Goal: Task Accomplishment & Management: Use online tool/utility

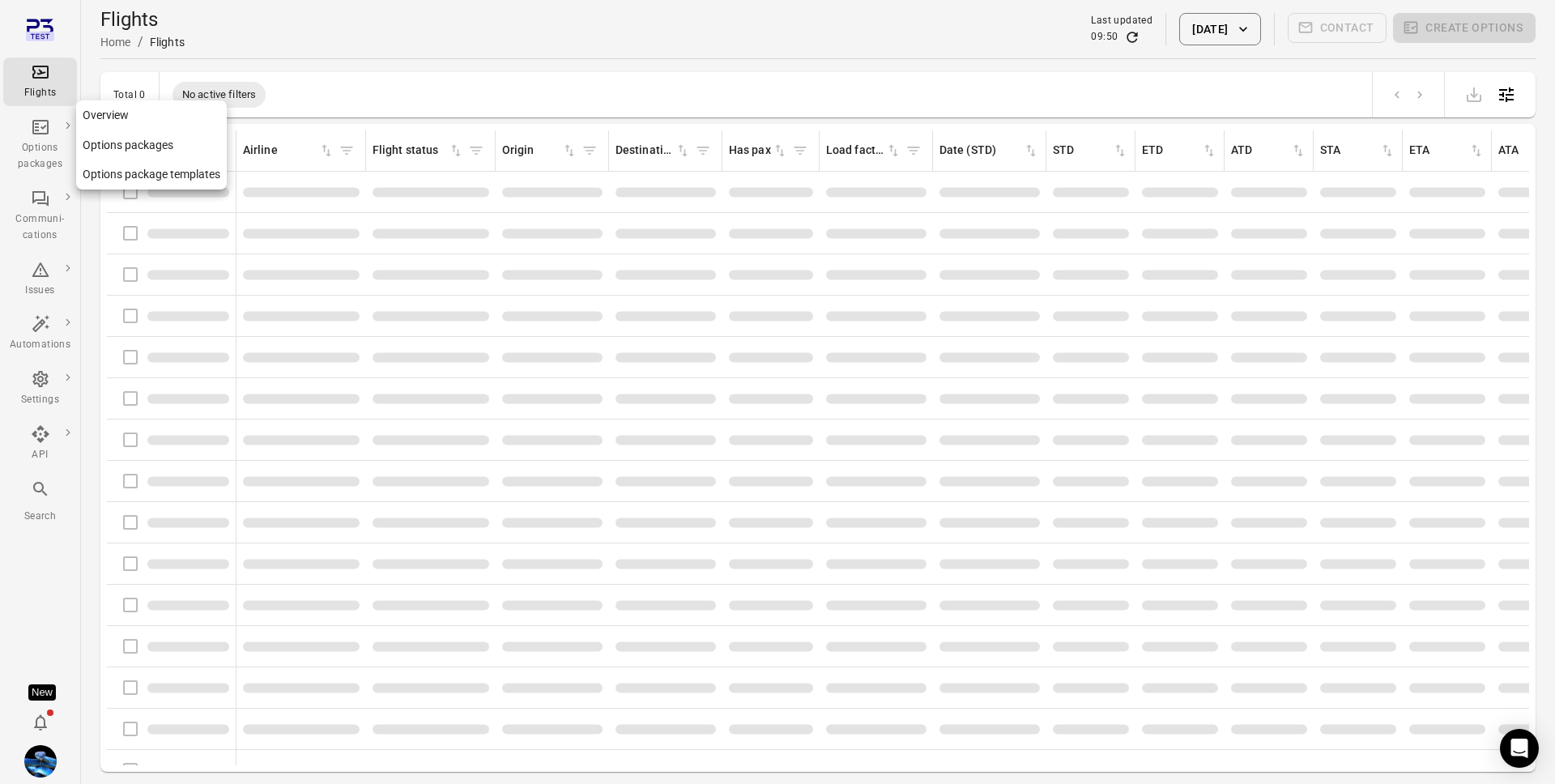
click at [45, 144] on div "Options packages" at bounding box center [40, 156] width 61 height 32
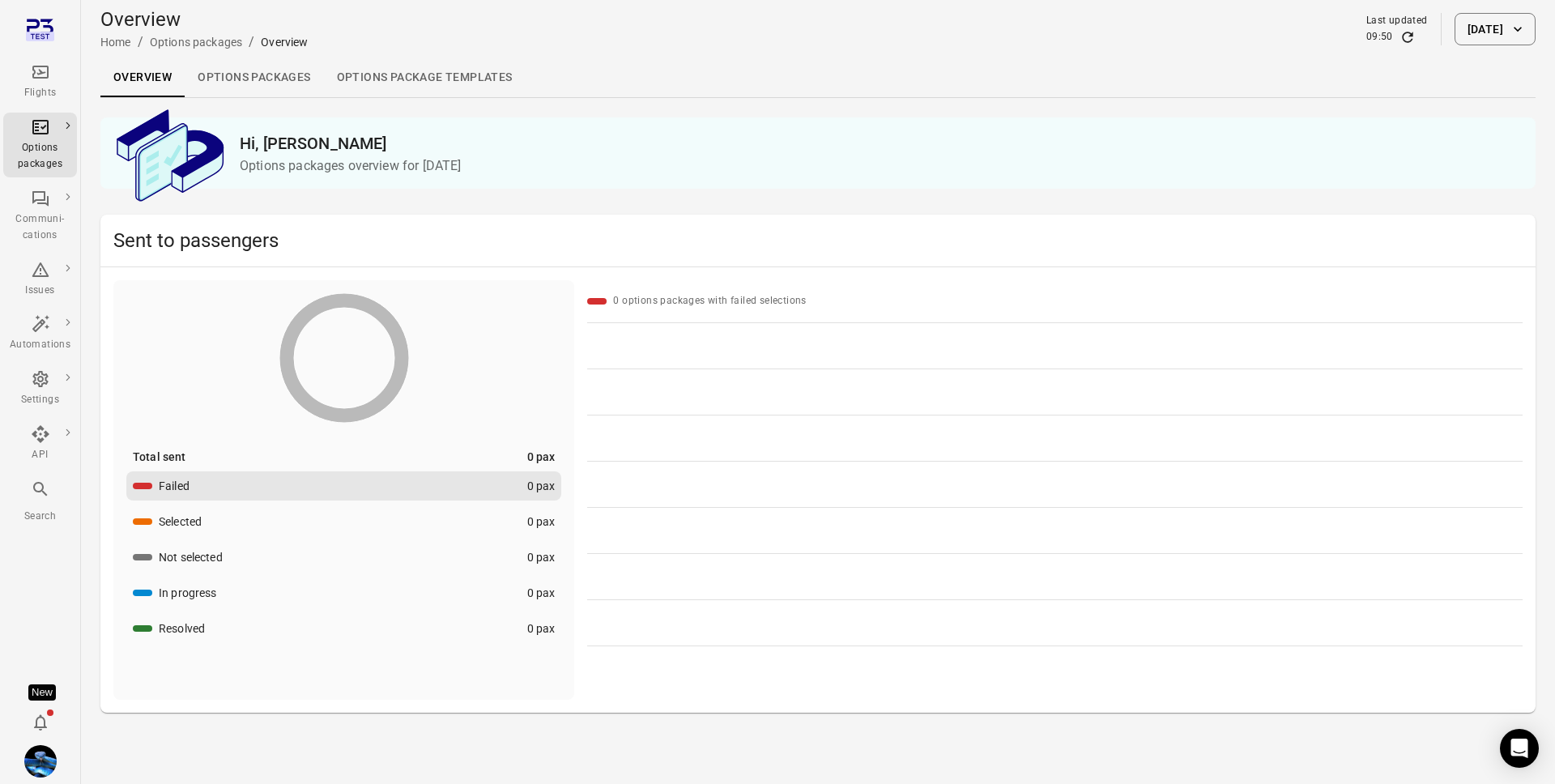
click at [1487, 19] on button "[DATE]" at bounding box center [1496, 29] width 81 height 32
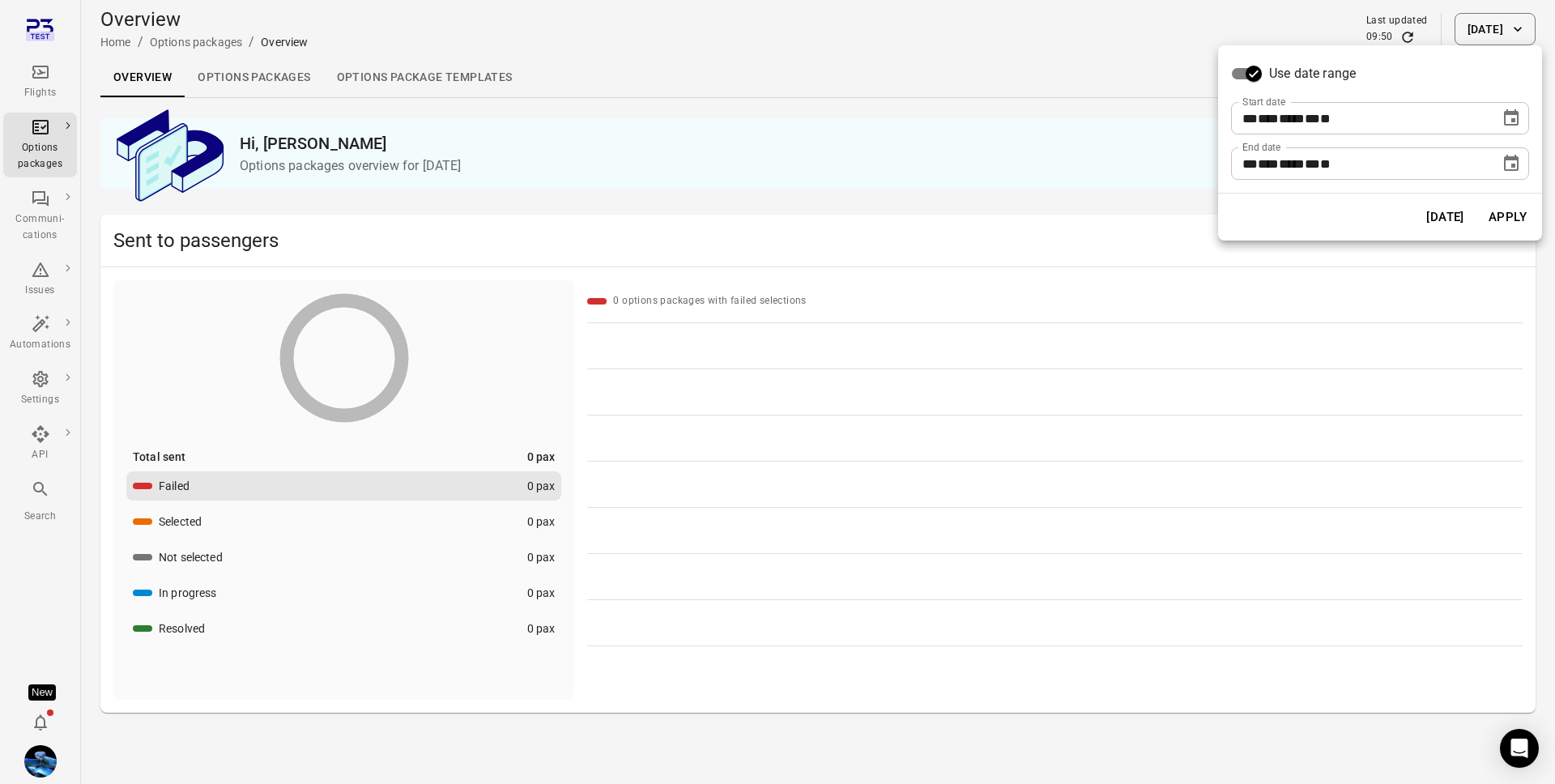
click at [1515, 114] on icon "Choose date, selected date is Sep 4, 2025" at bounding box center [1512, 118] width 15 height 16
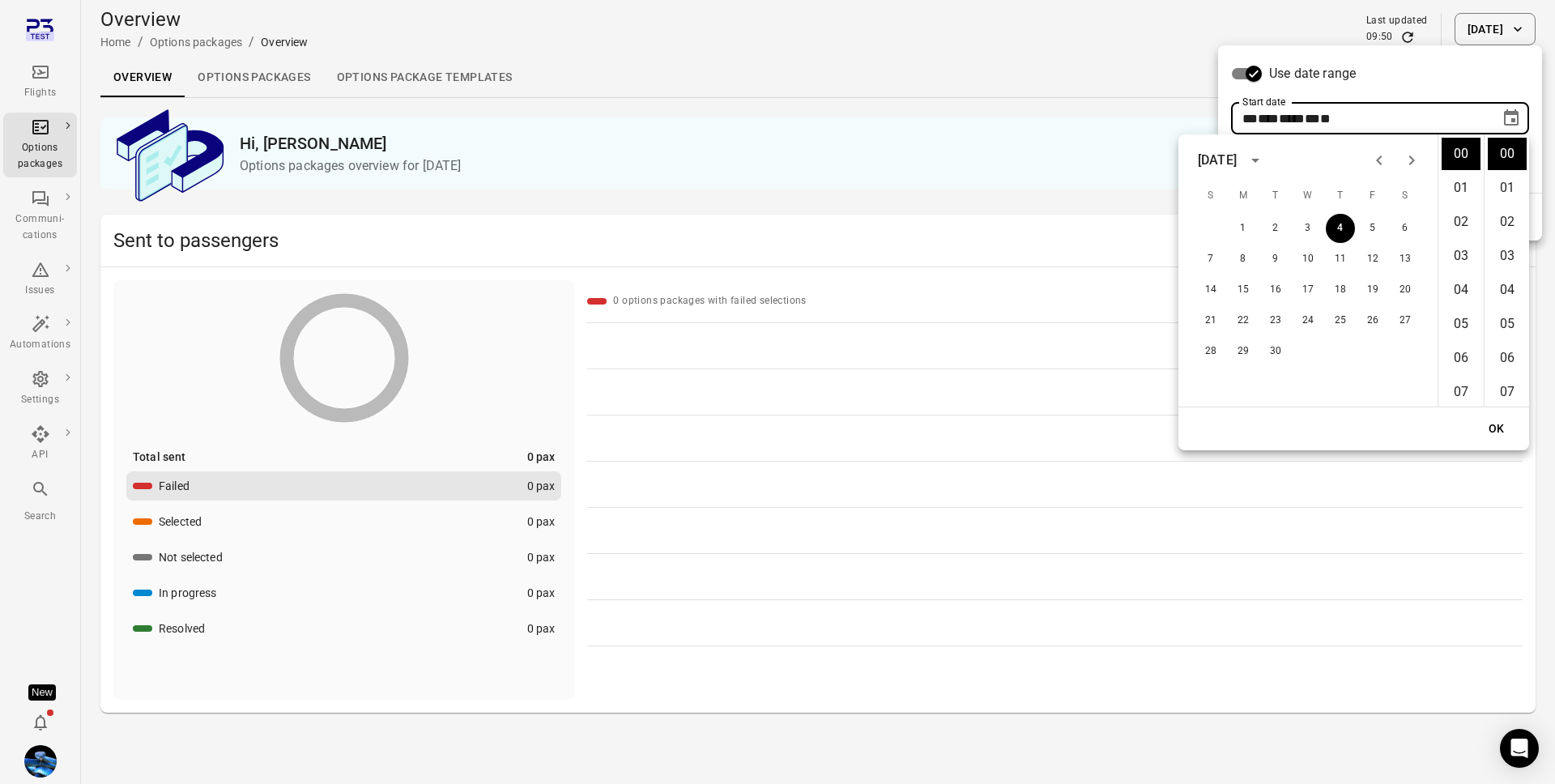
click at [1379, 165] on icon "Previous month" at bounding box center [1379, 160] width 20 height 19
click at [1365, 231] on button "1" at bounding box center [1373, 228] width 29 height 29
type input "**********"
click at [1492, 423] on button "OK" at bounding box center [1497, 428] width 52 height 30
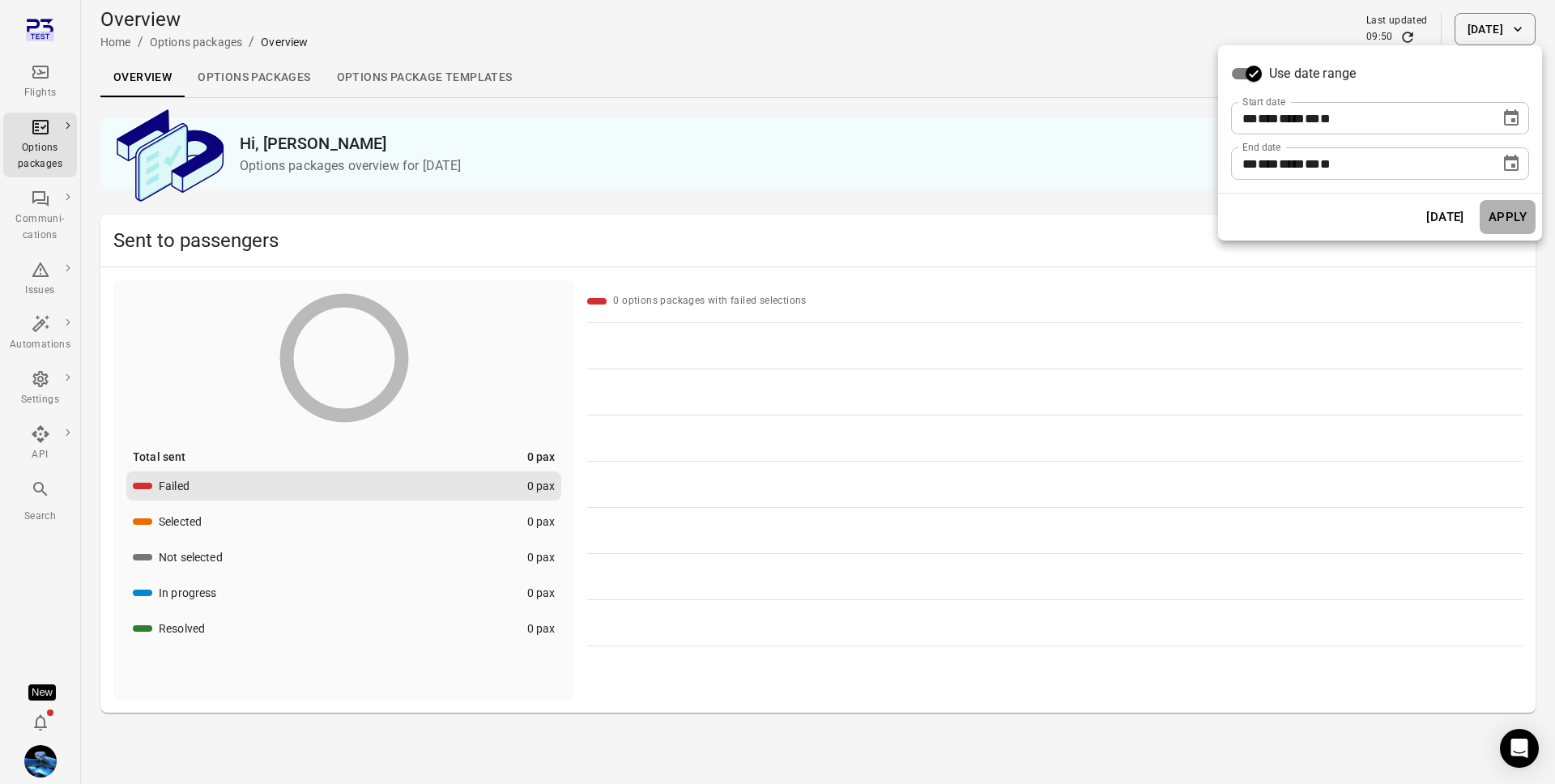
click at [1501, 231] on button "Apply" at bounding box center [1508, 217] width 56 height 34
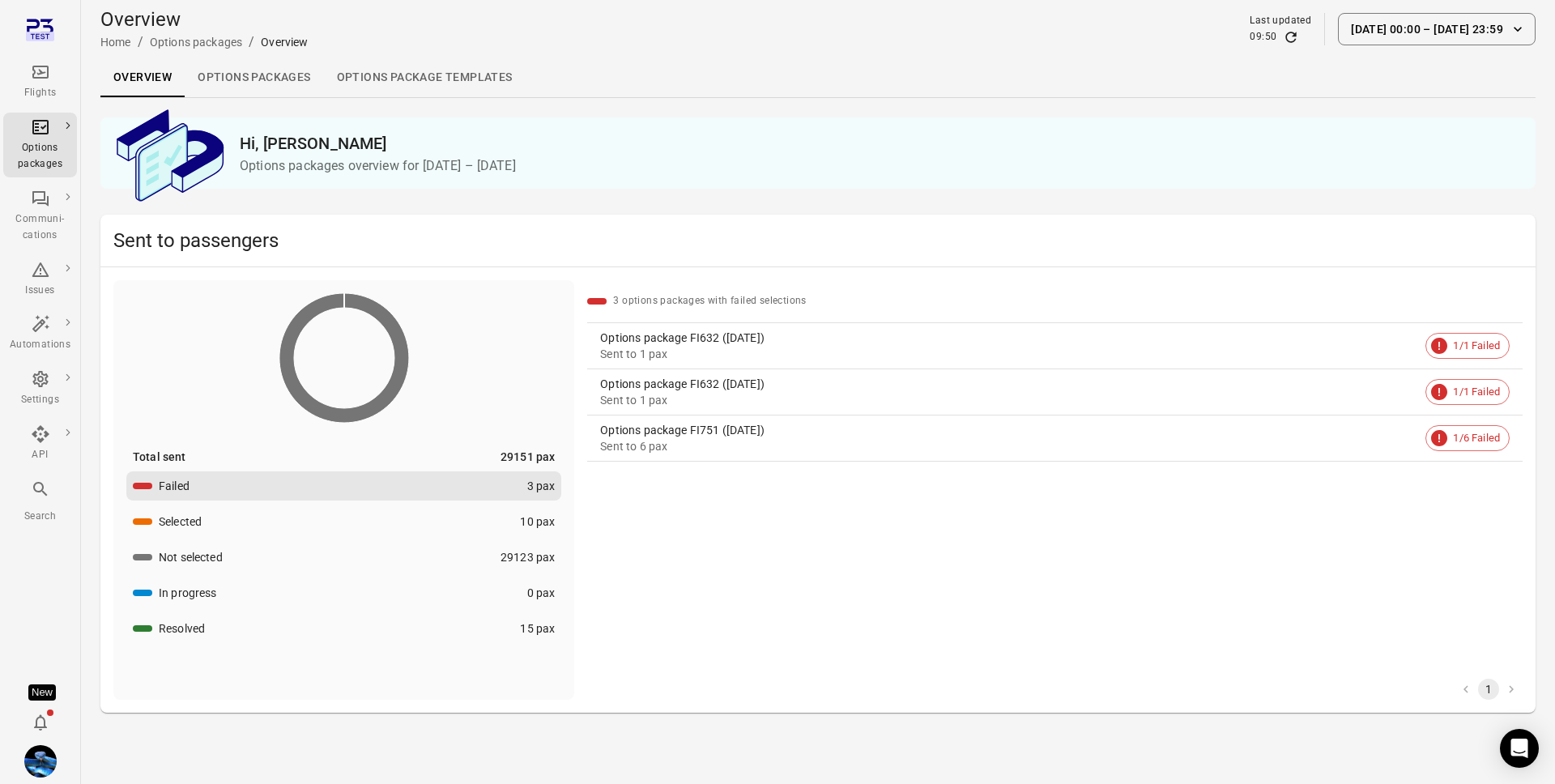
click at [821, 355] on div "Sent to 1 pax" at bounding box center [1010, 354] width 819 height 16
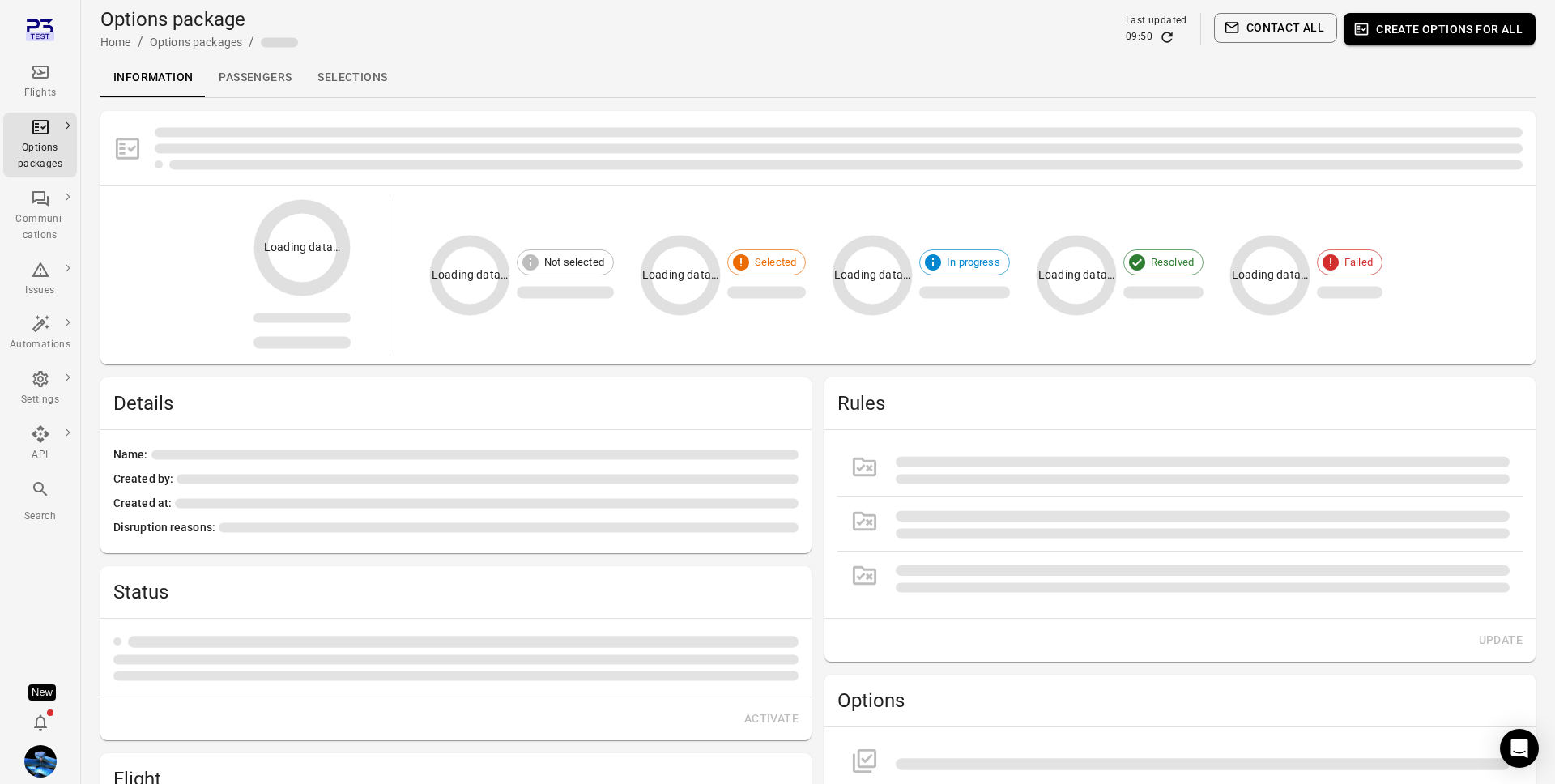
click at [263, 68] on link "Passengers" at bounding box center [255, 78] width 99 height 39
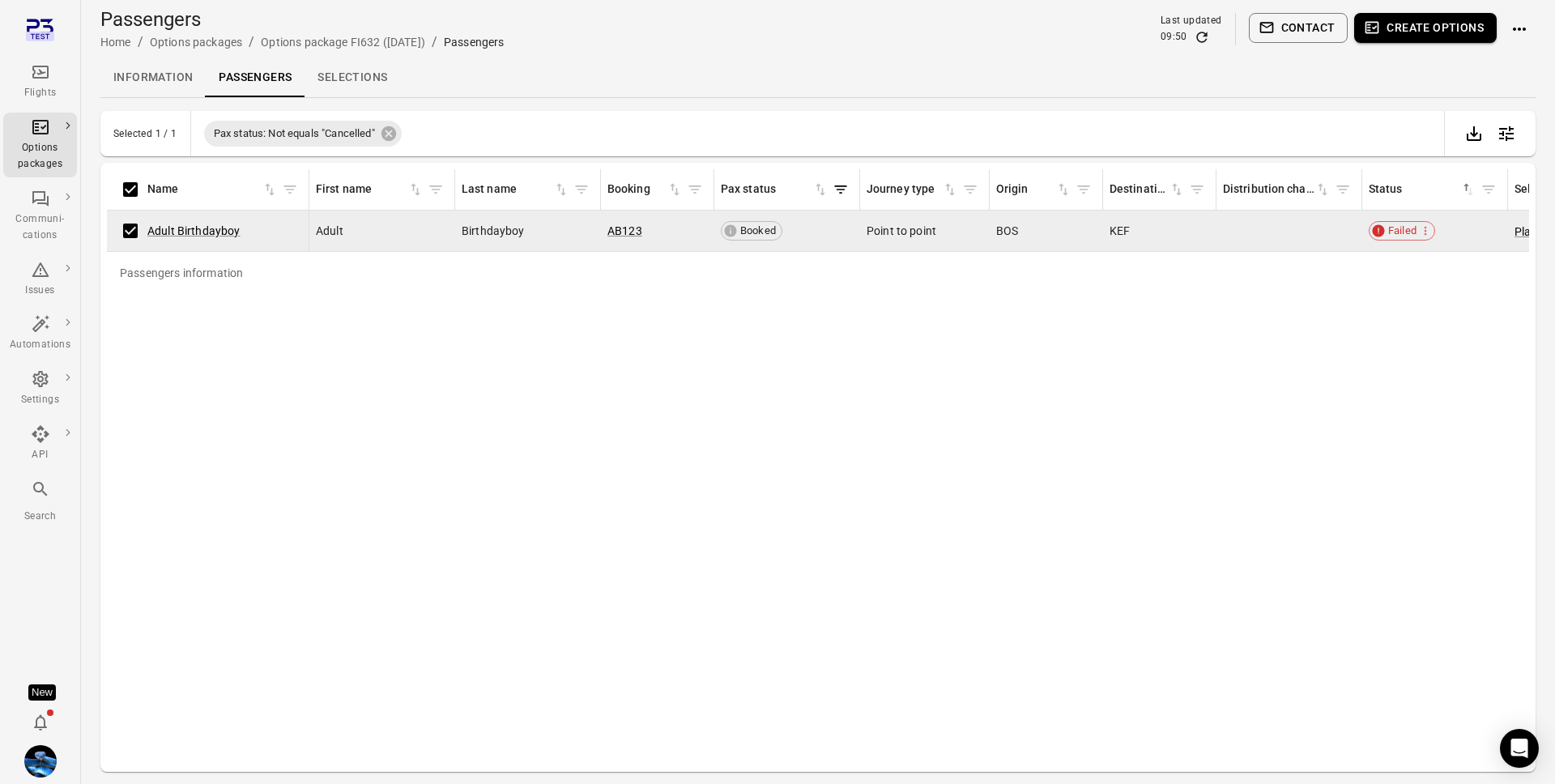
click at [1523, 30] on icon "Actions" at bounding box center [1520, 29] width 20 height 19
click at [1450, 151] on span "Resend options package" at bounding box center [1466, 149] width 125 height 16
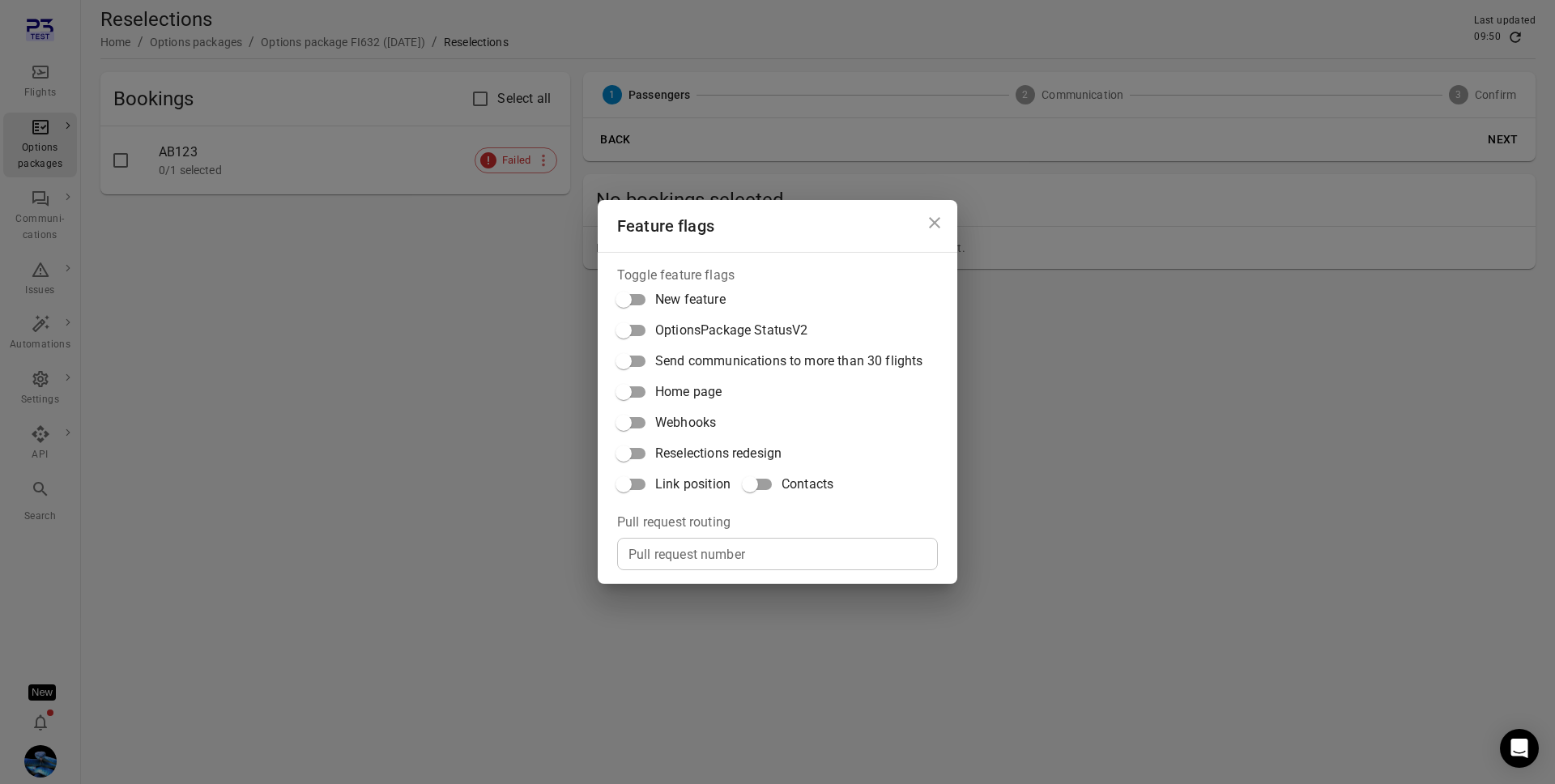
click at [675, 464] on label "Reselections redesign" at bounding box center [765, 453] width 315 height 31
click at [675, 461] on span "Reselections redesign" at bounding box center [718, 453] width 126 height 19
click at [431, 423] on div "Feature flags Toggle feature flags New feature OptionsPackage StatusV2 Send com…" at bounding box center [777, 392] width 1555 height 784
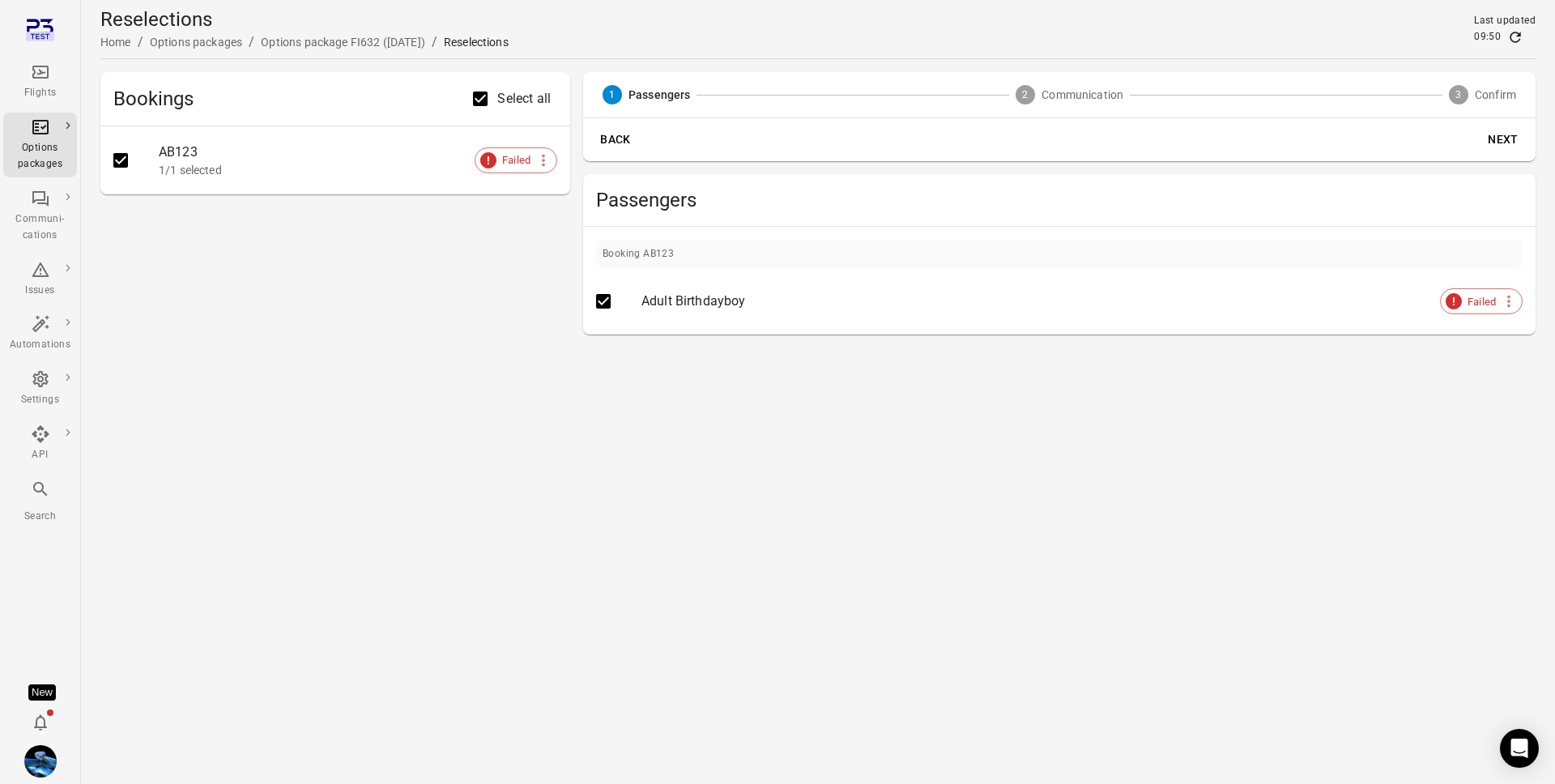
click at [1505, 141] on button "Next" at bounding box center [1504, 139] width 52 height 30
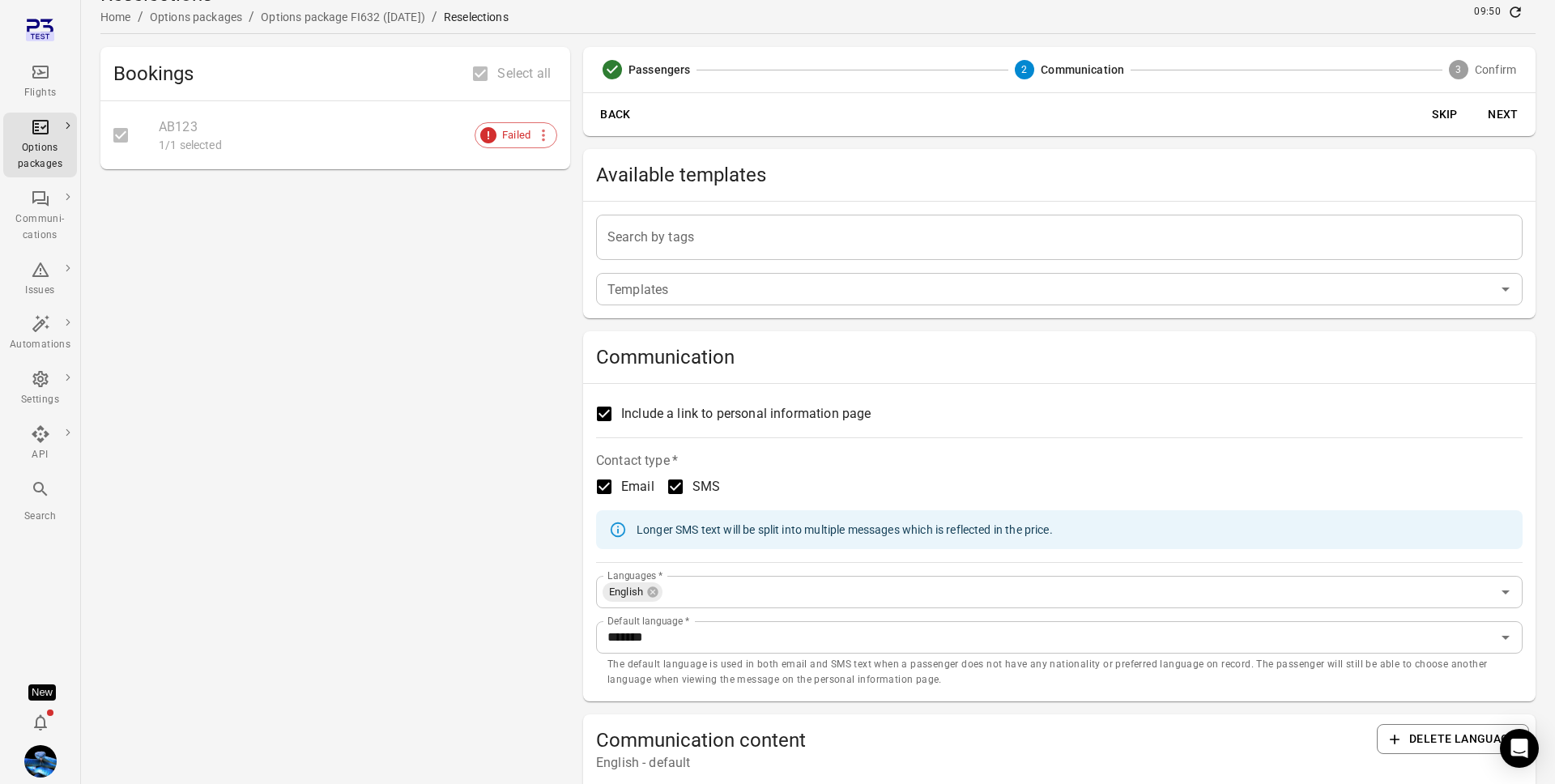
scroll to position [34, 0]
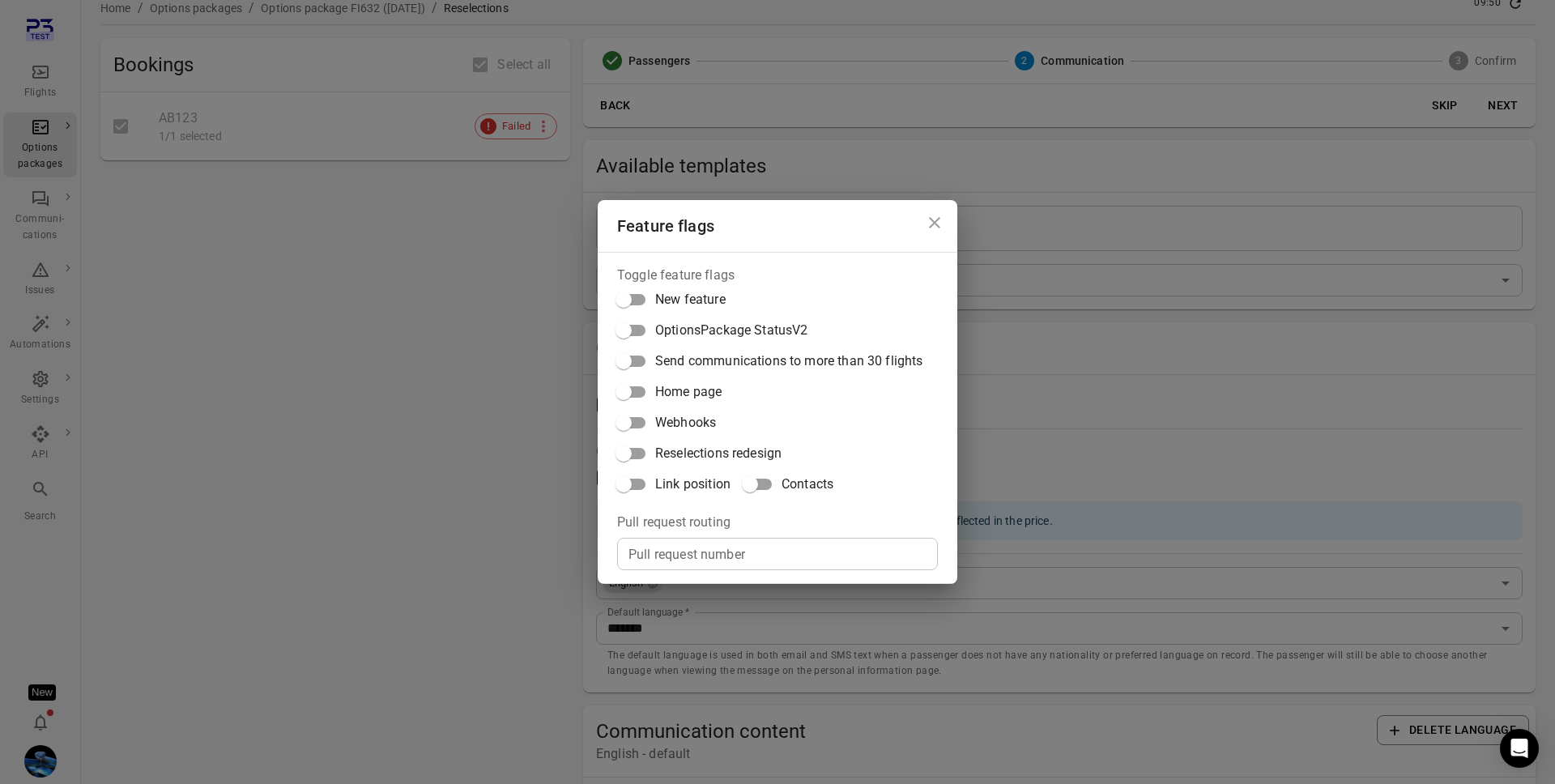
click at [693, 454] on span "Reselections redesign" at bounding box center [718, 453] width 126 height 19
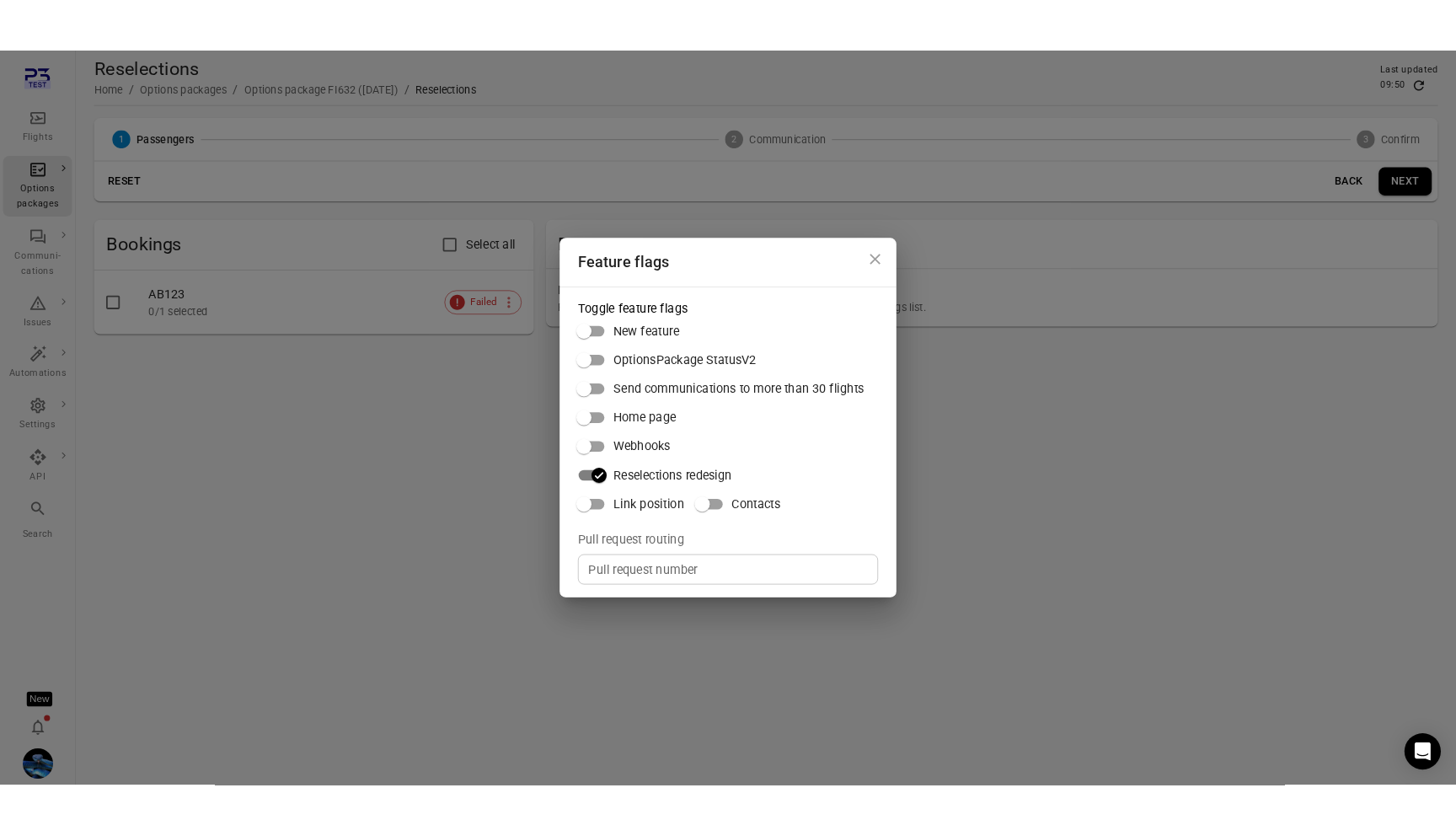
scroll to position [0, 0]
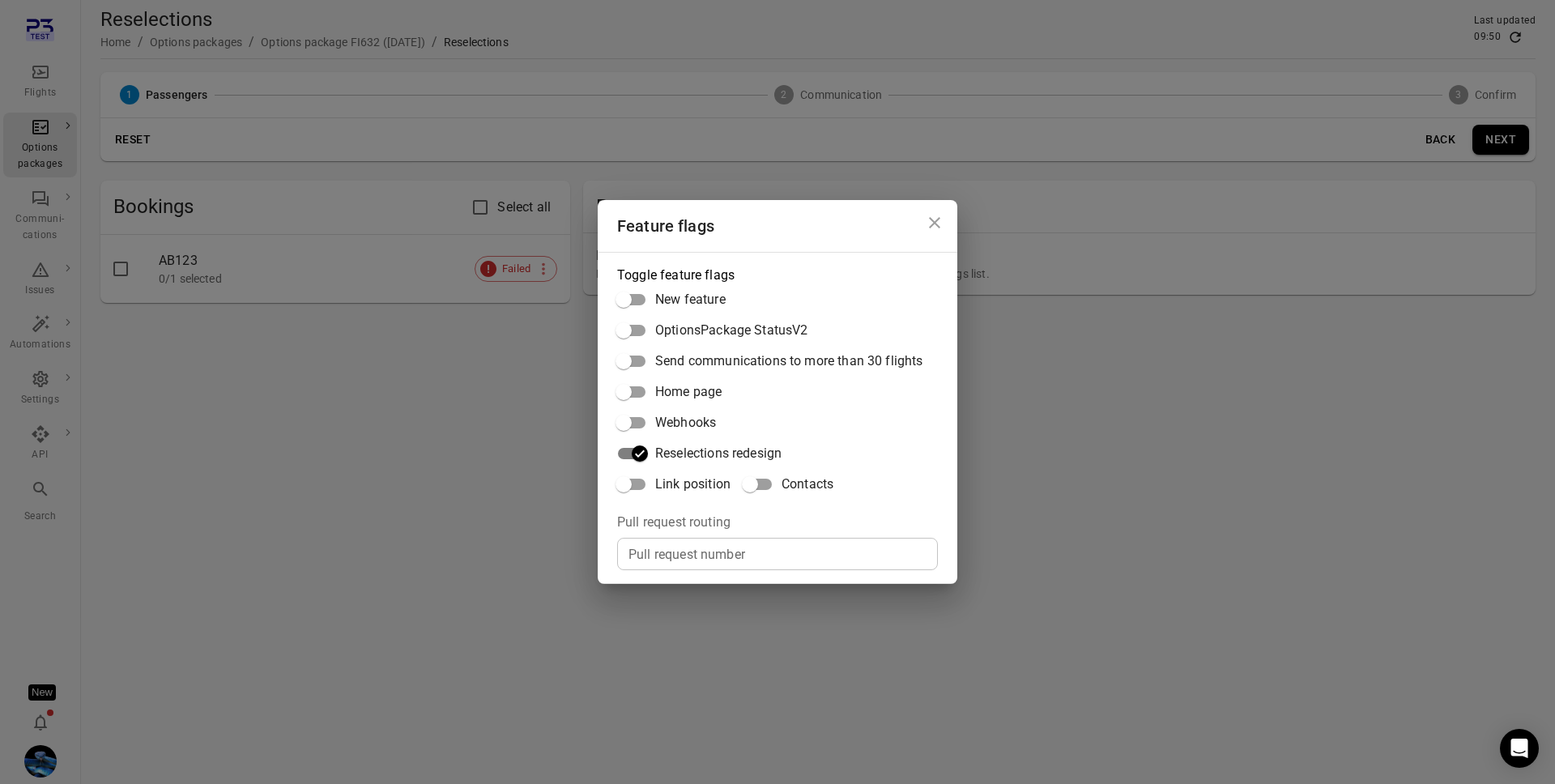
click at [416, 487] on div "Feature flags Toggle feature flags New feature OptionsPackage StatusV2 Send com…" at bounding box center [777, 392] width 1555 height 784
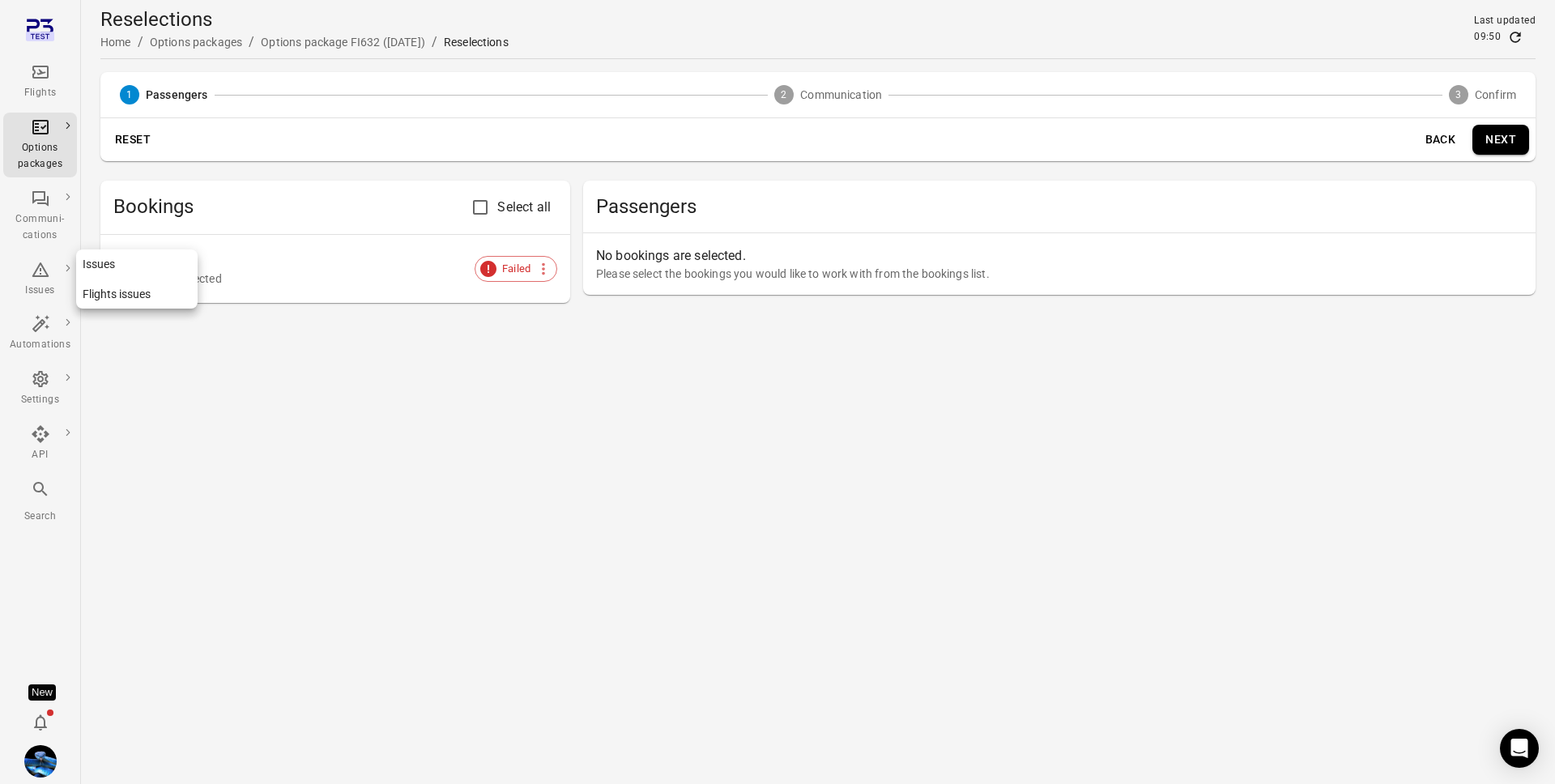
click at [102, 266] on link "Issues" at bounding box center [137, 264] width 121 height 30
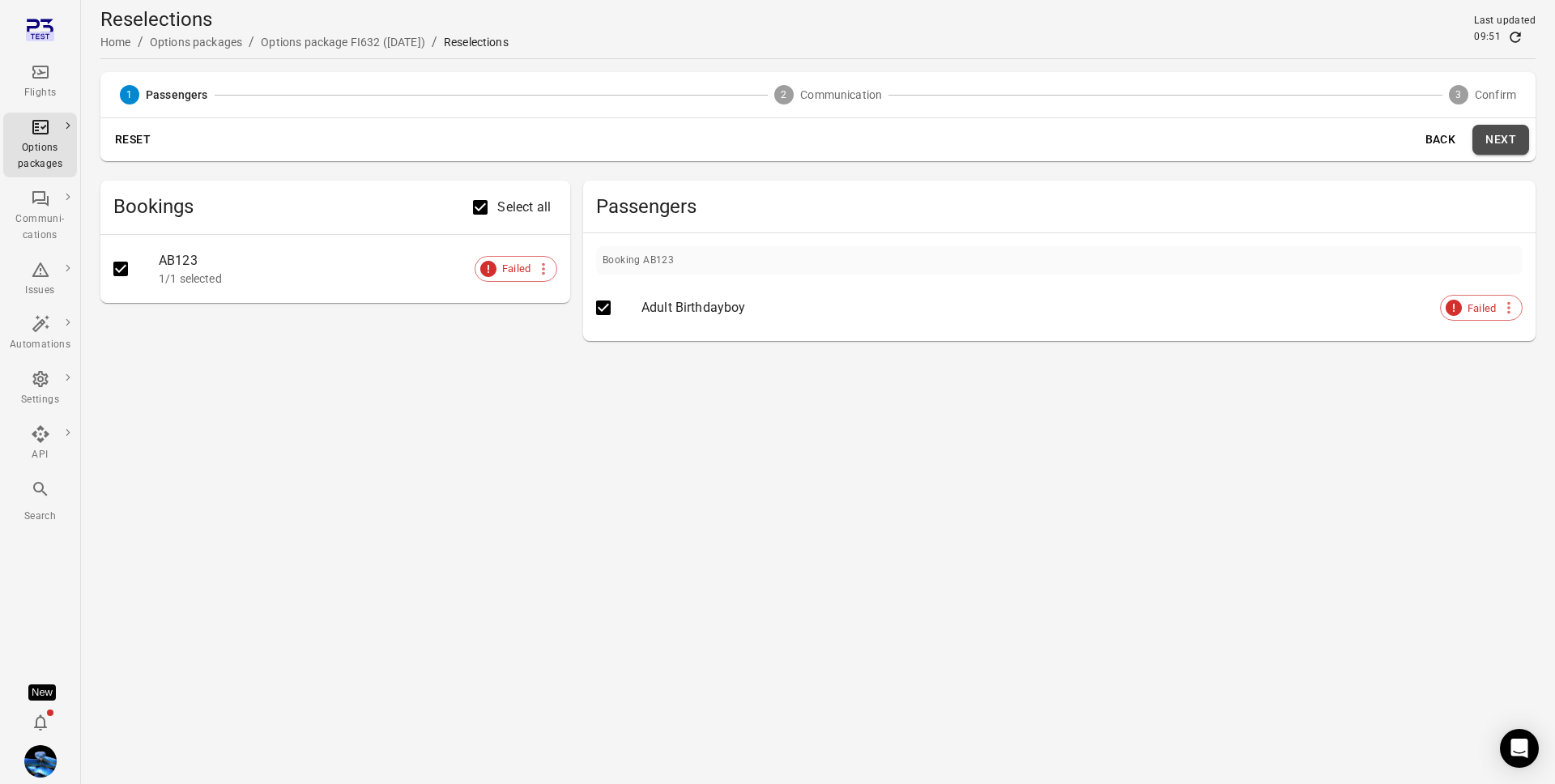
click at [1508, 145] on button "Next" at bounding box center [1501, 139] width 57 height 30
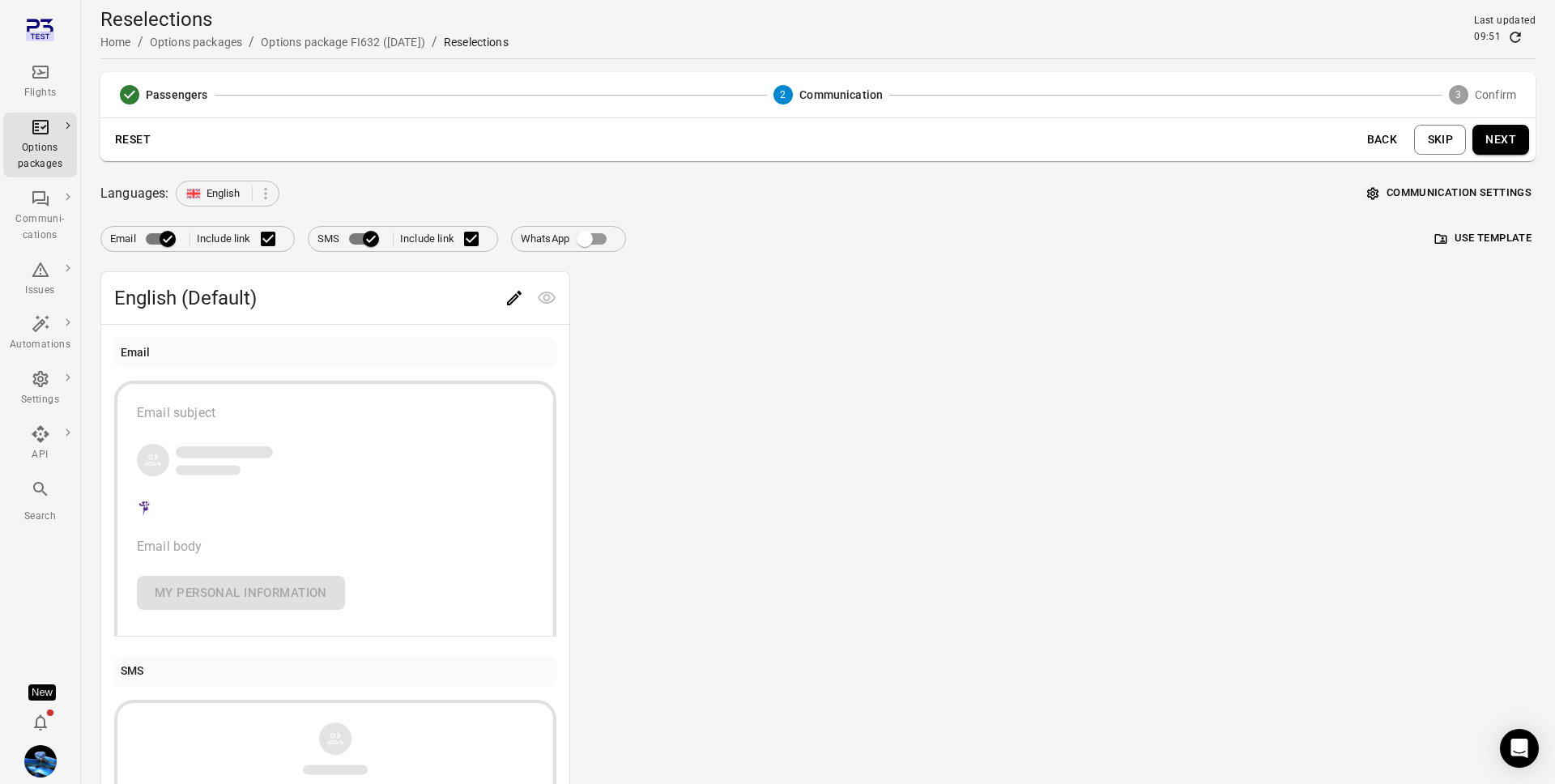
click at [1443, 188] on button "Communication settings" at bounding box center [1449, 193] width 172 height 25
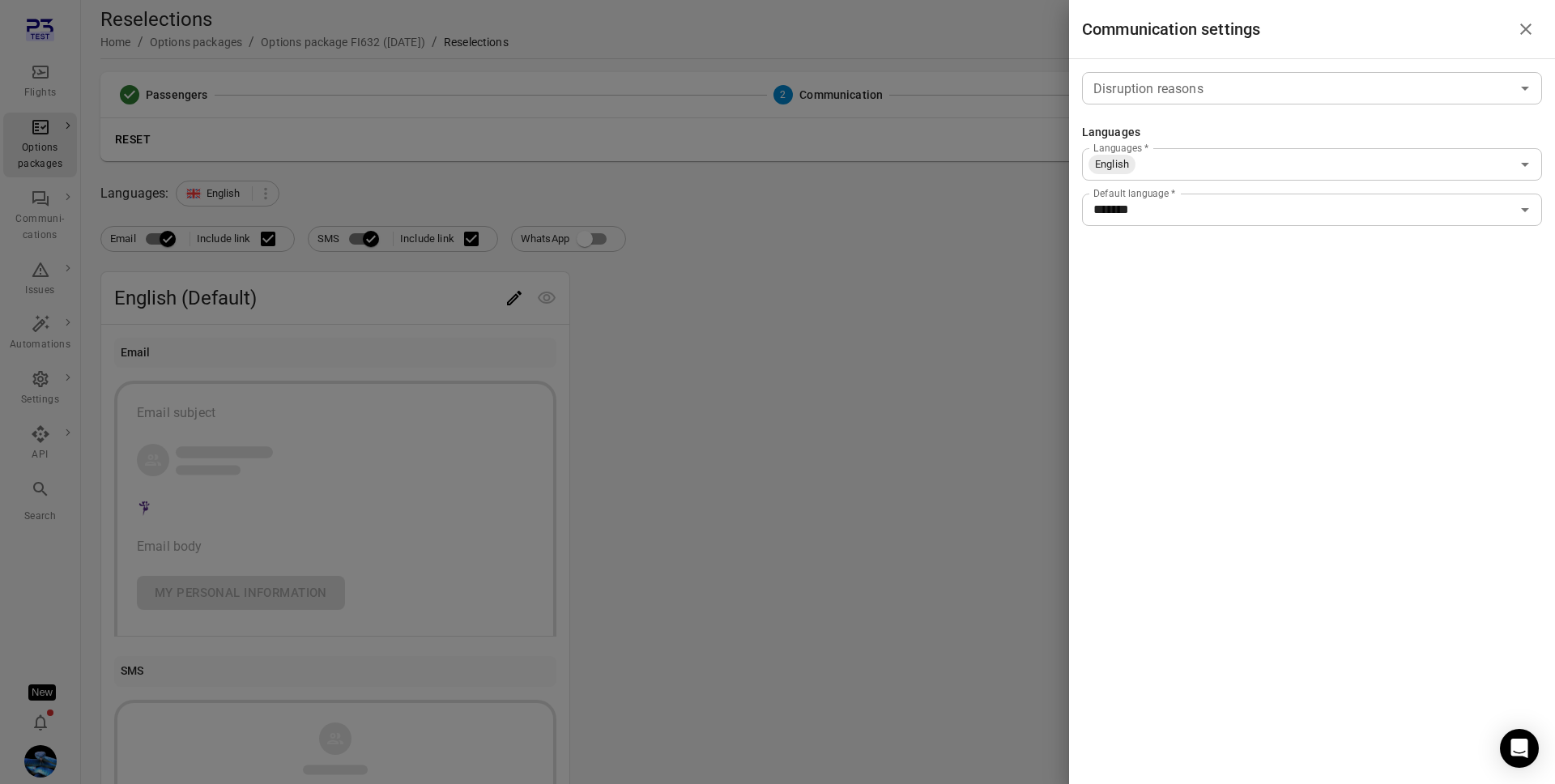
click at [980, 366] on div at bounding box center [777, 392] width 1555 height 784
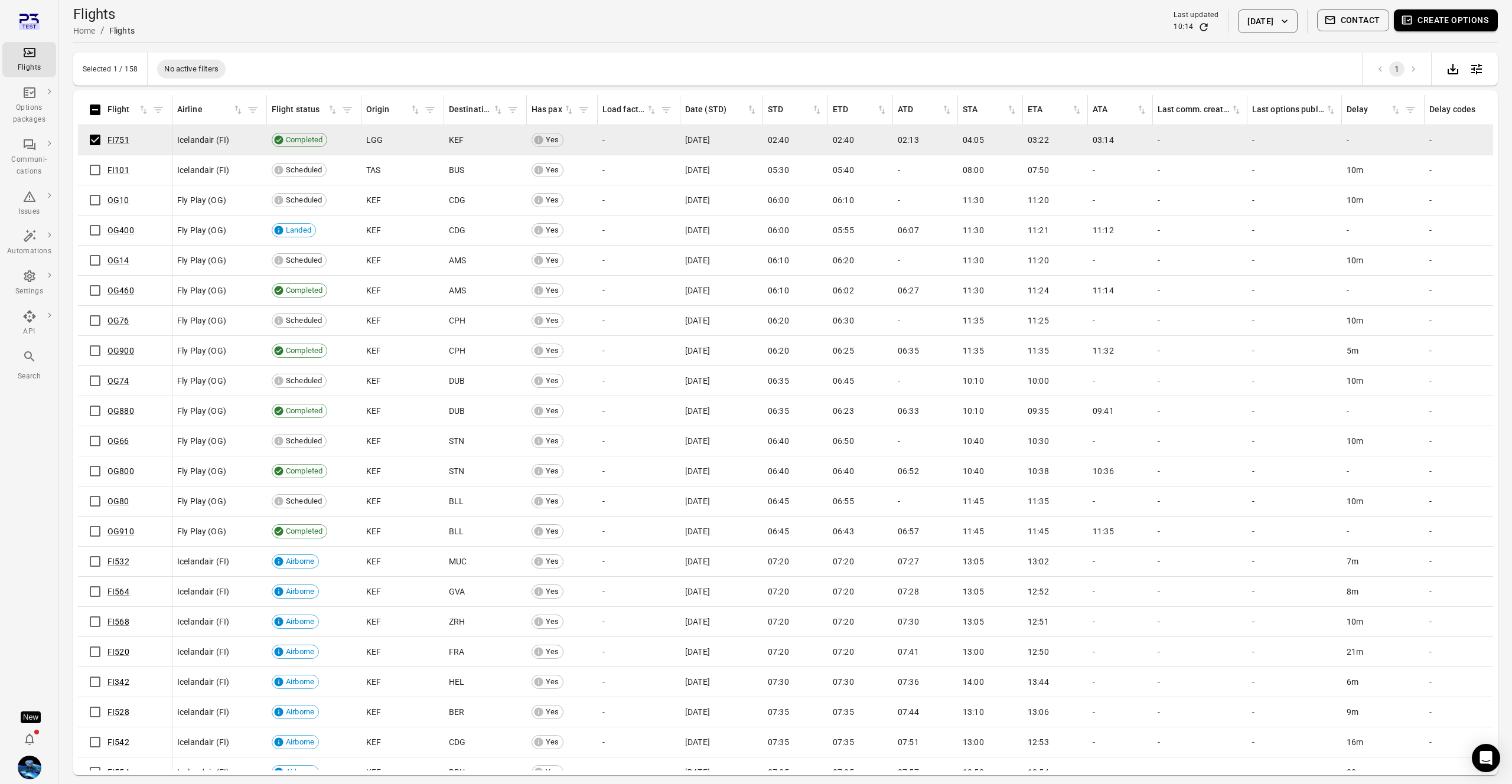
click at [1365, 16] on button "Contact" at bounding box center [1353, 20] width 73 height 22
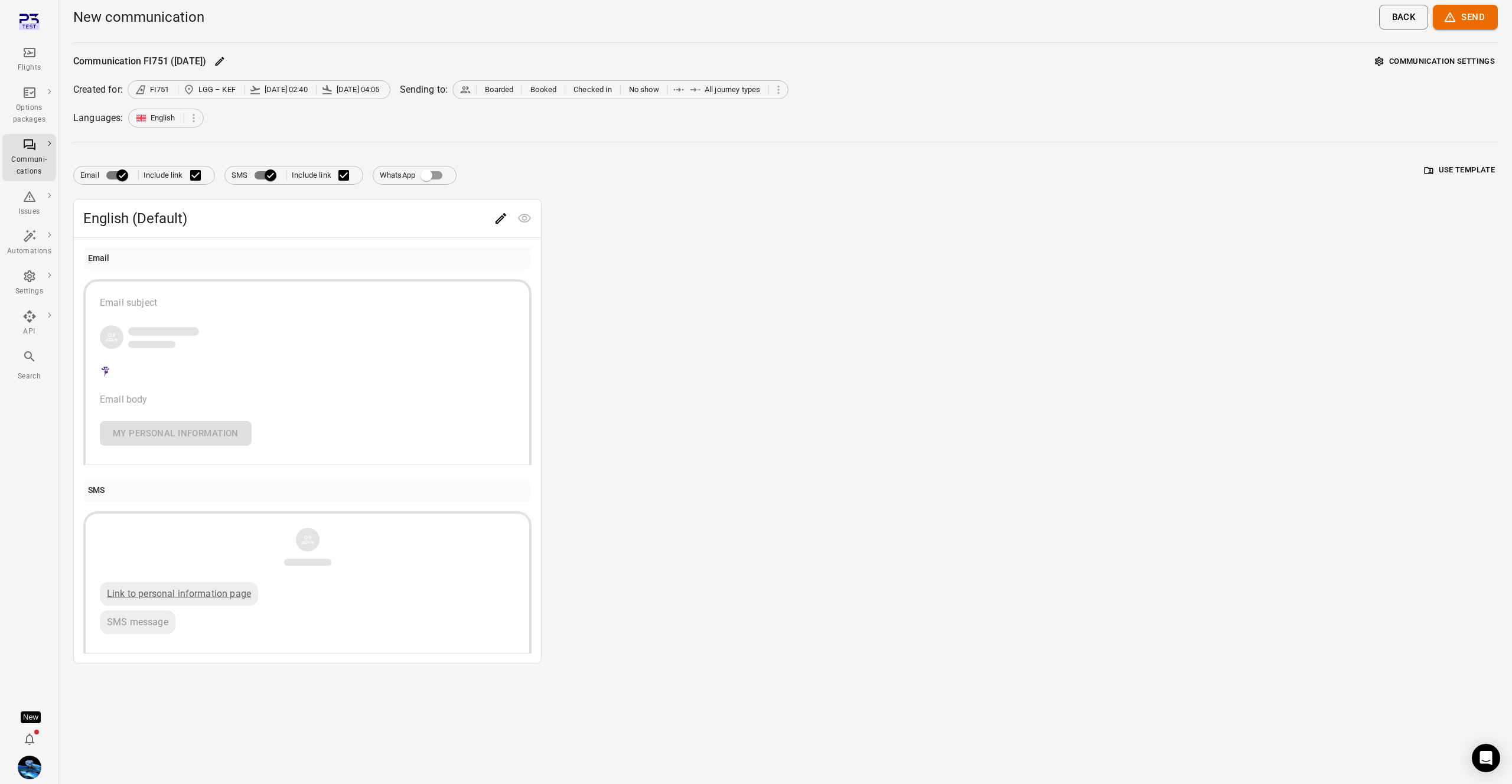
click at [1442, 50] on main "New communication Back Send Communication FI751 (4 Sep) Communication settings …" at bounding box center [786, 392] width 1453 height 784
click at [1434, 59] on button "Communication settings" at bounding box center [1435, 62] width 126 height 18
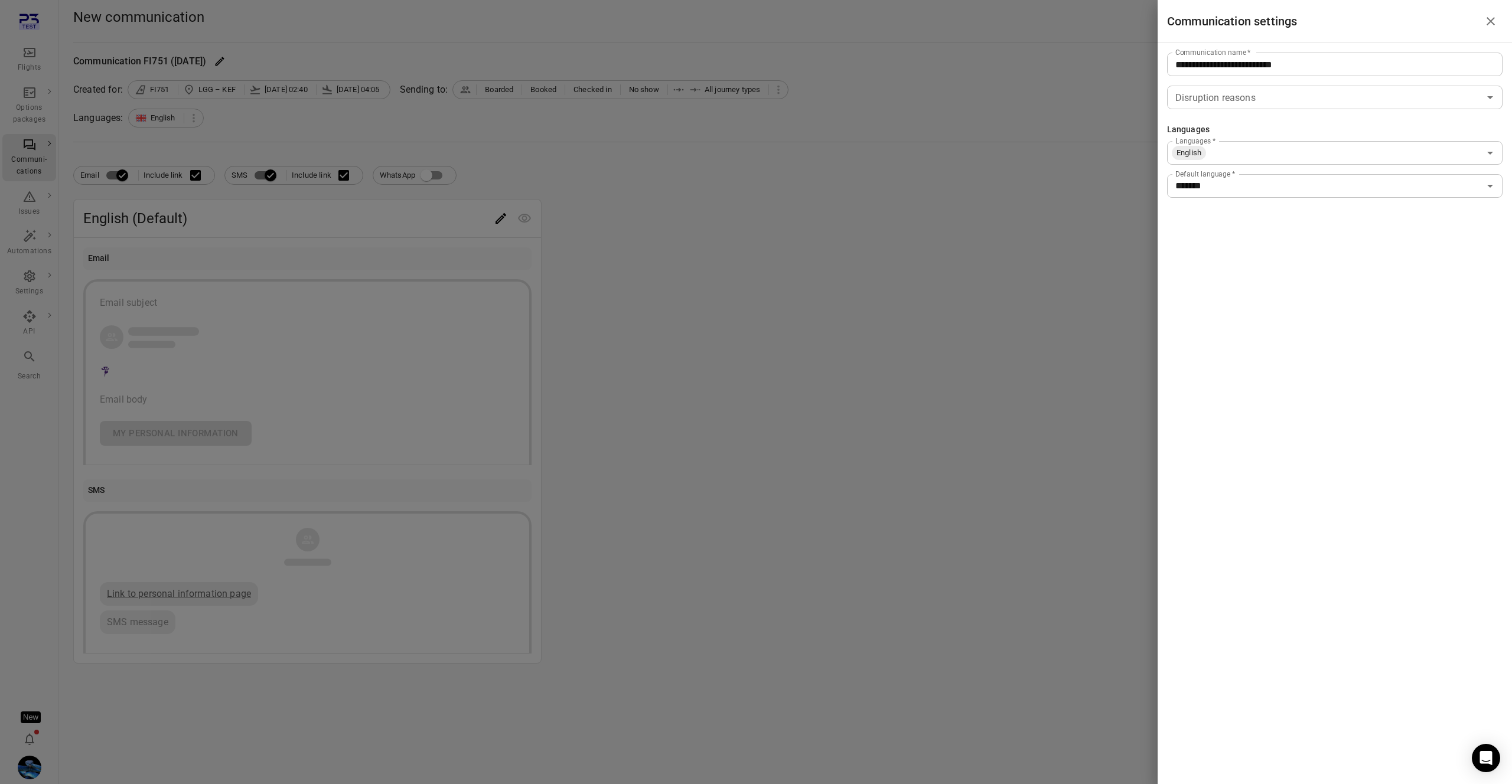
click at [1004, 76] on div at bounding box center [756, 392] width 1512 height 784
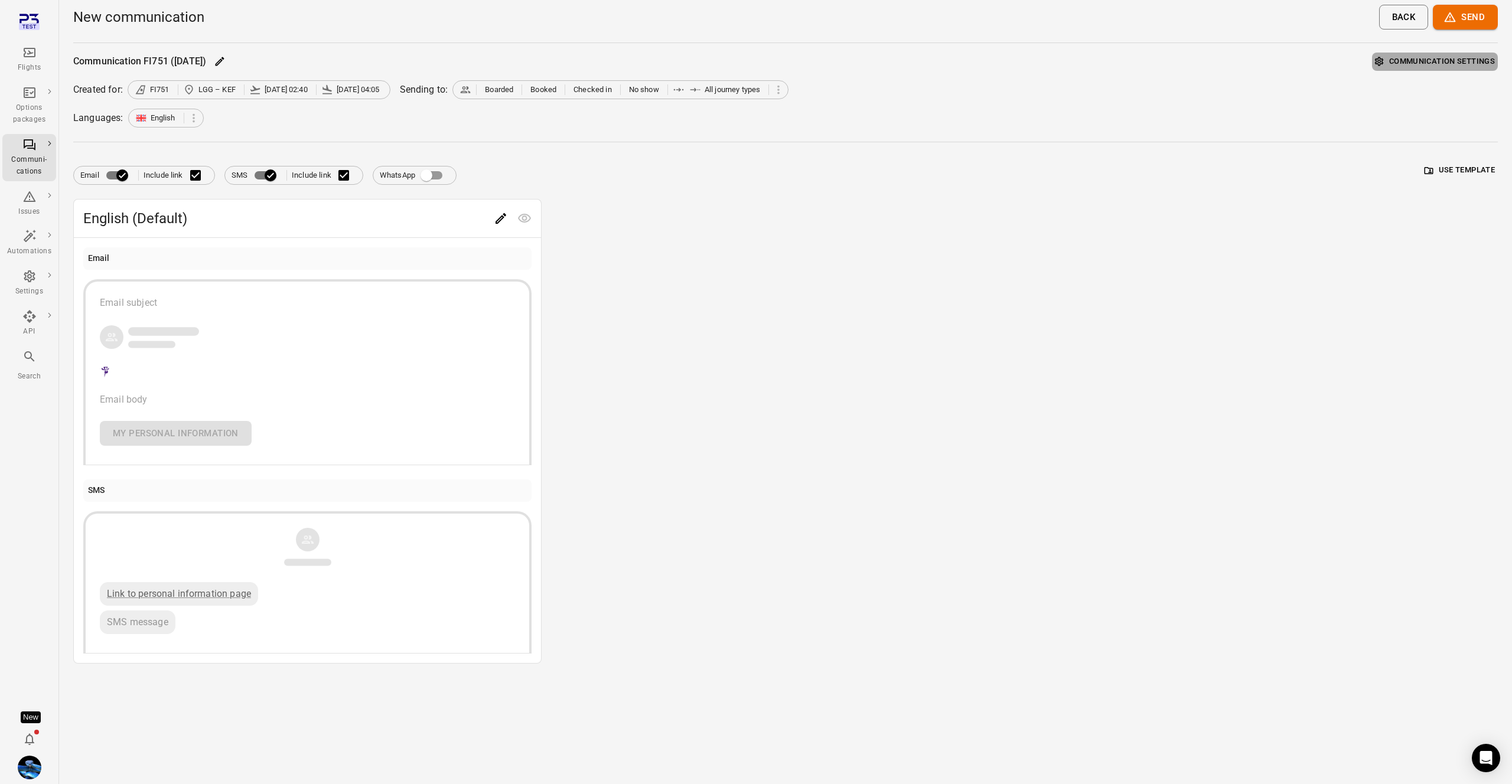
click at [1415, 55] on button "Communication settings" at bounding box center [1435, 62] width 126 height 18
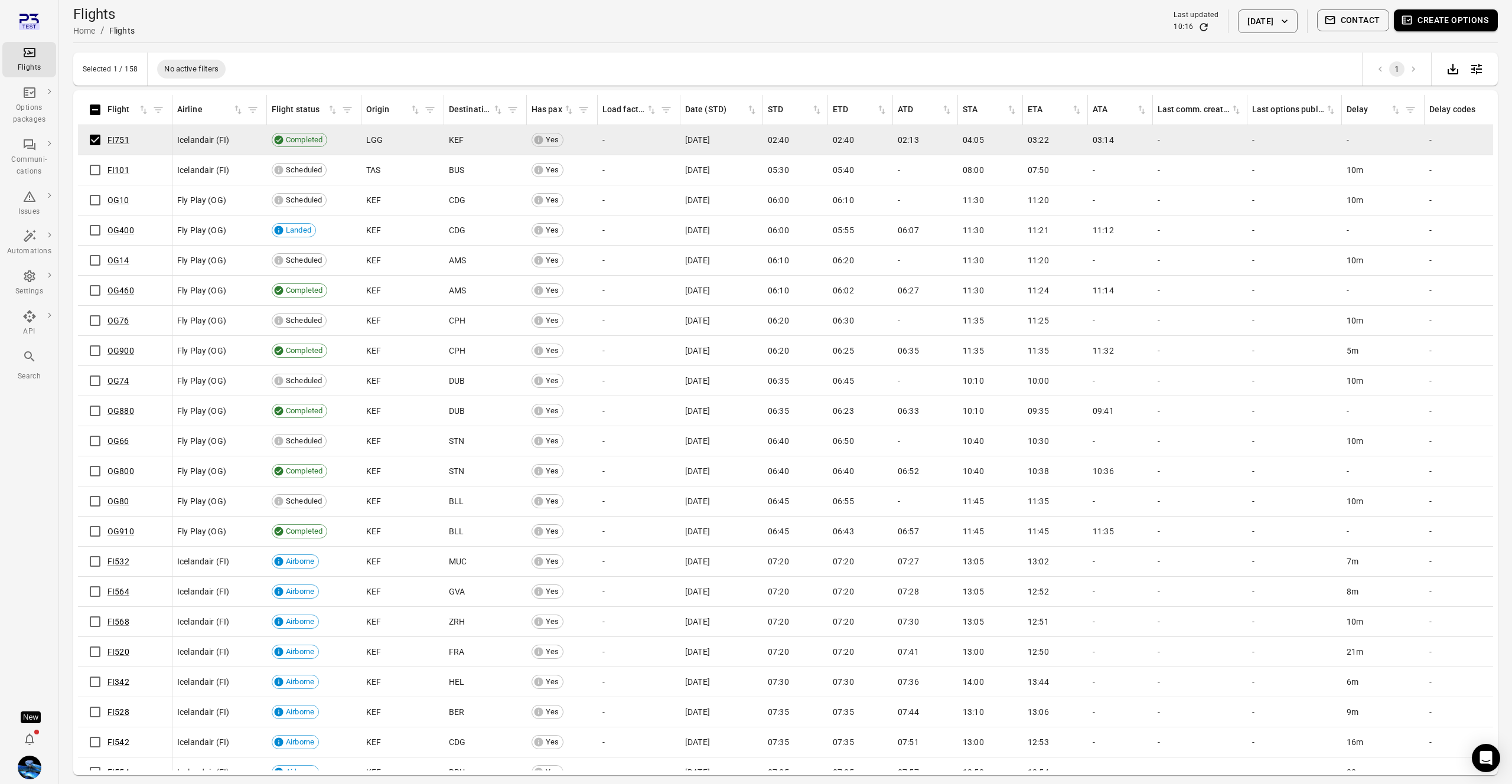
click at [1446, 20] on button "Create options" at bounding box center [1446, 20] width 104 height 22
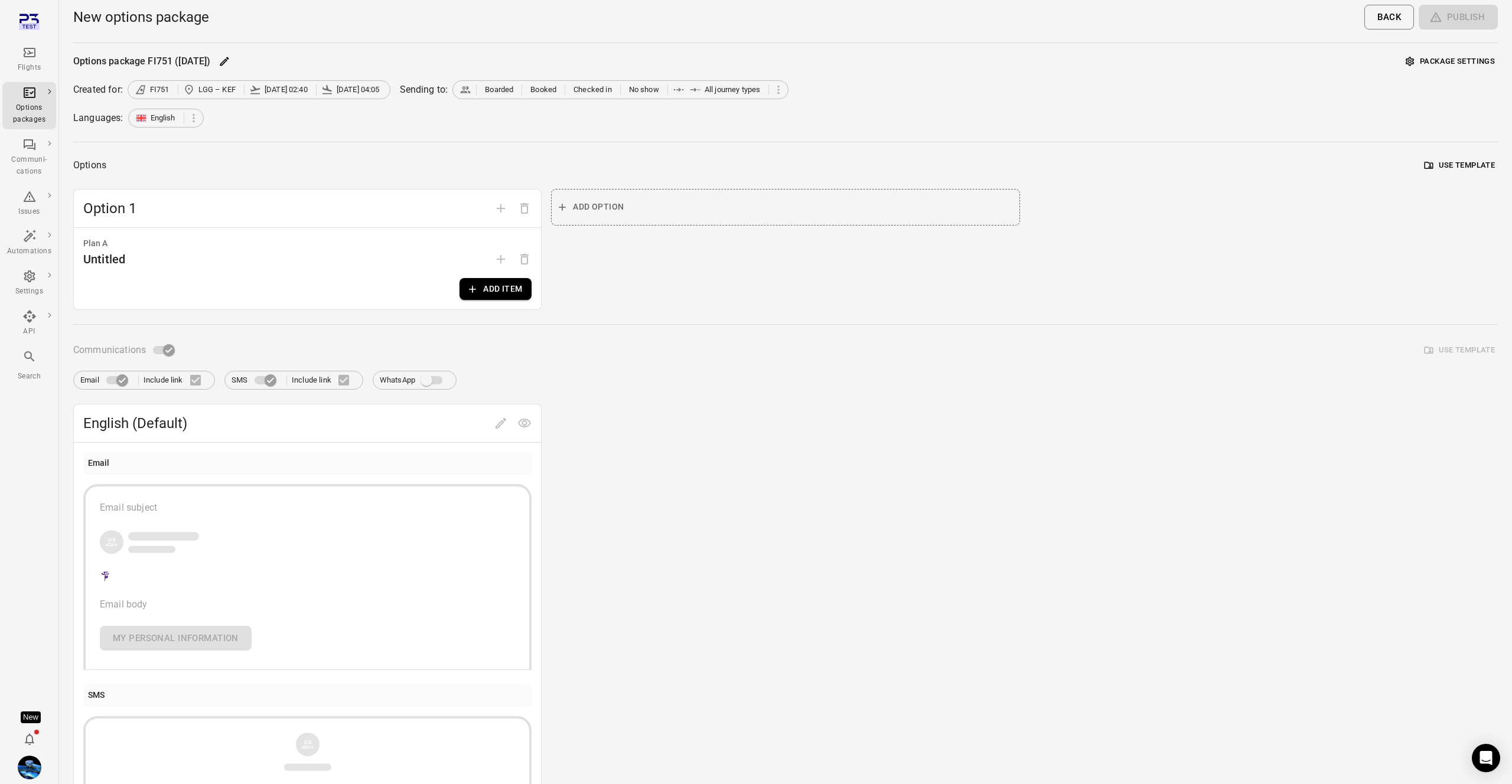
click at [1463, 60] on button "Package settings" at bounding box center [1450, 62] width 95 height 18
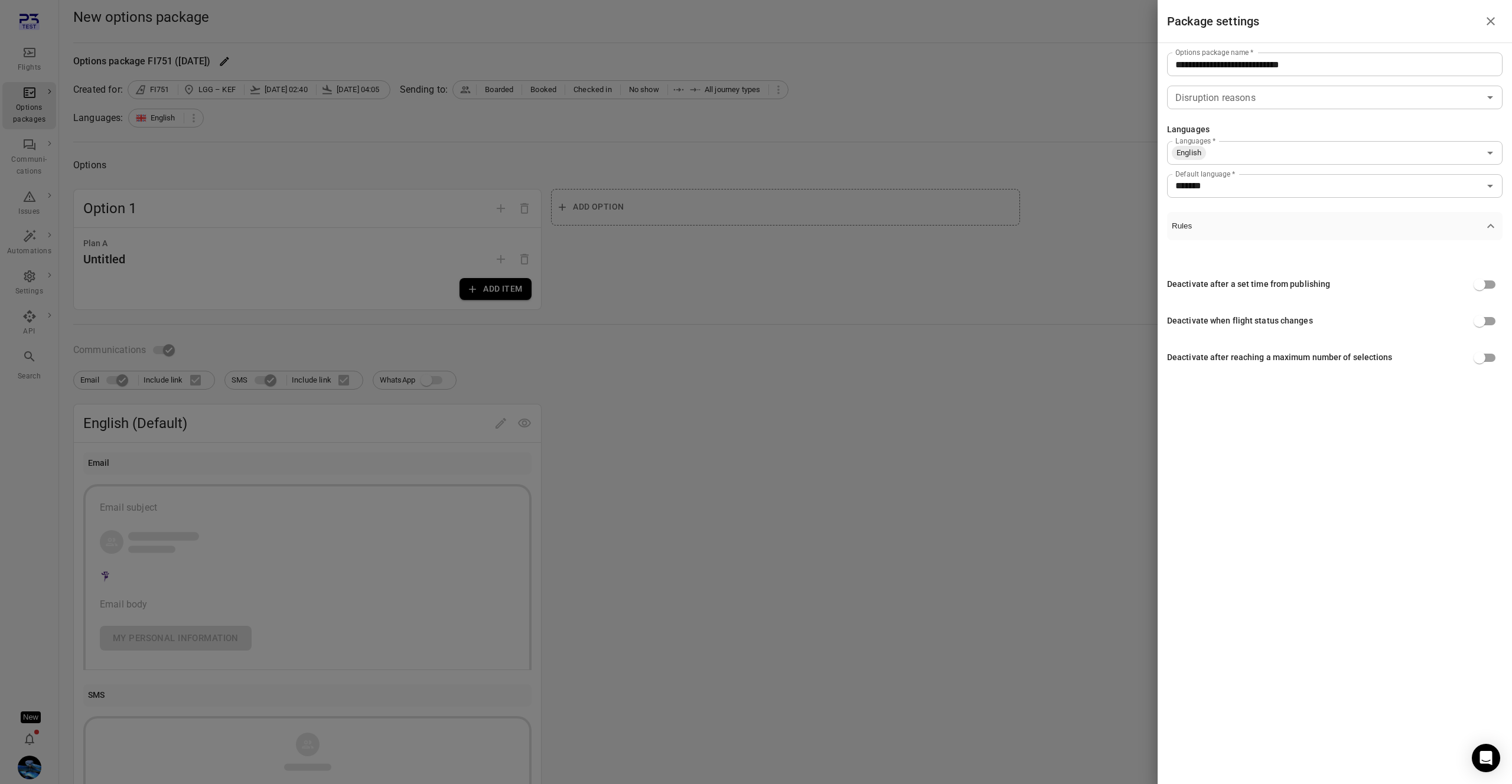
click at [1388, 241] on div "Deactivate after a set time from publishing Deactivate when flight status chang…" at bounding box center [1335, 314] width 335 height 148
click at [1386, 231] on button "Rules" at bounding box center [1335, 226] width 335 height 28
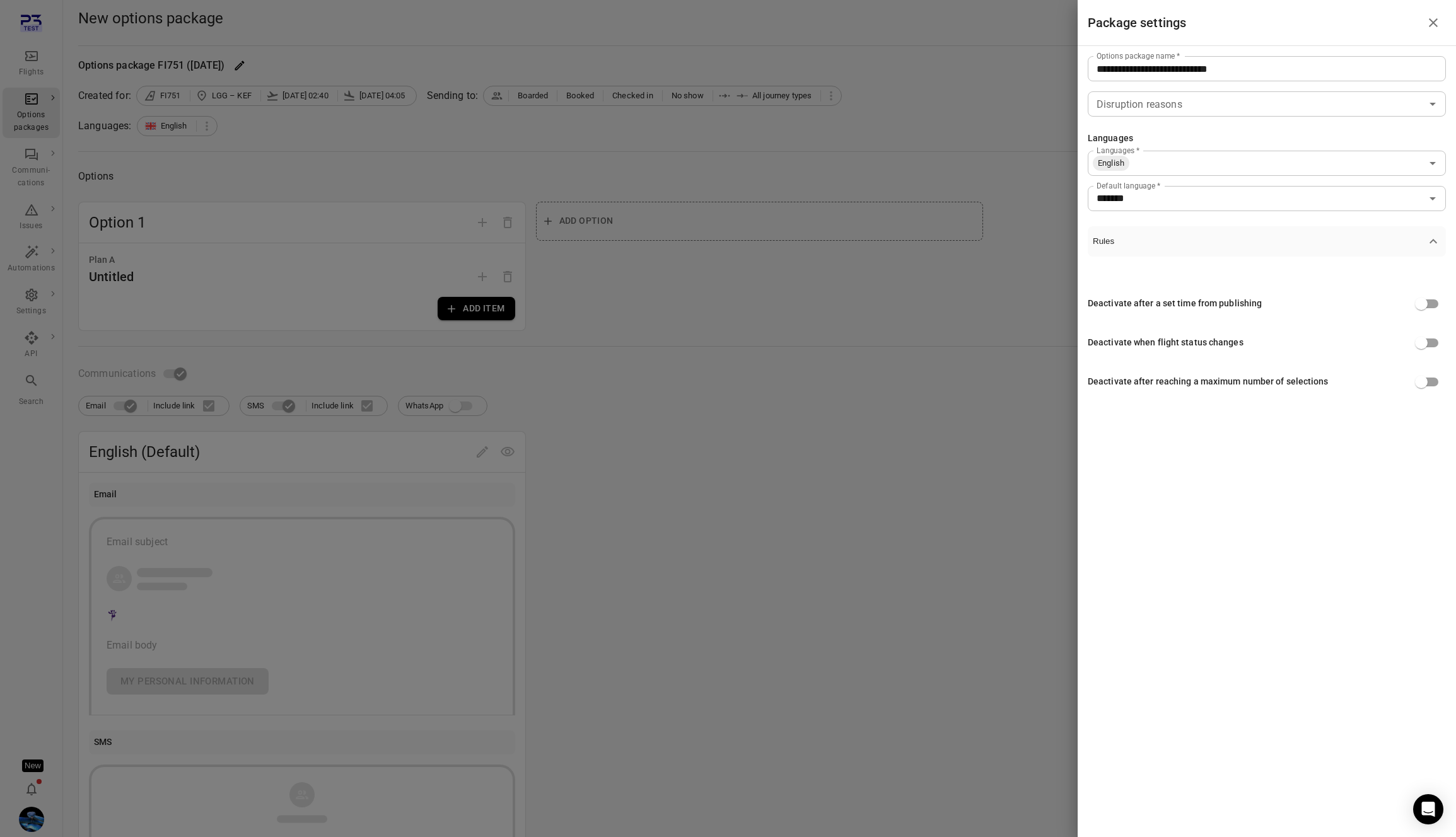
click at [1207, 311] on div "Deactivate after a set time from publishing" at bounding box center [1267, 304] width 358 height 24
